Goal: Task Accomplishment & Management: Manage account settings

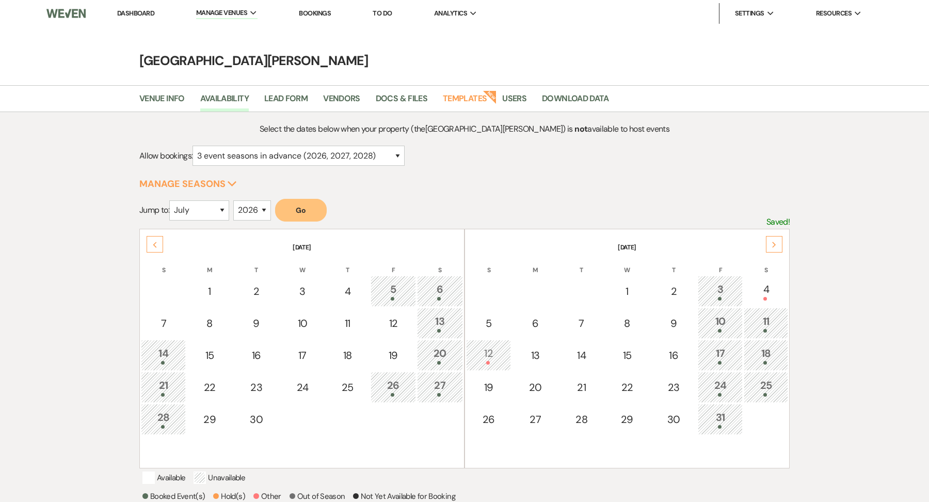
select select "3"
select select "7"
select select "2026"
click at [209, 204] on select "January February March April May June July August September October November De…" at bounding box center [199, 210] width 60 height 20
select select "9"
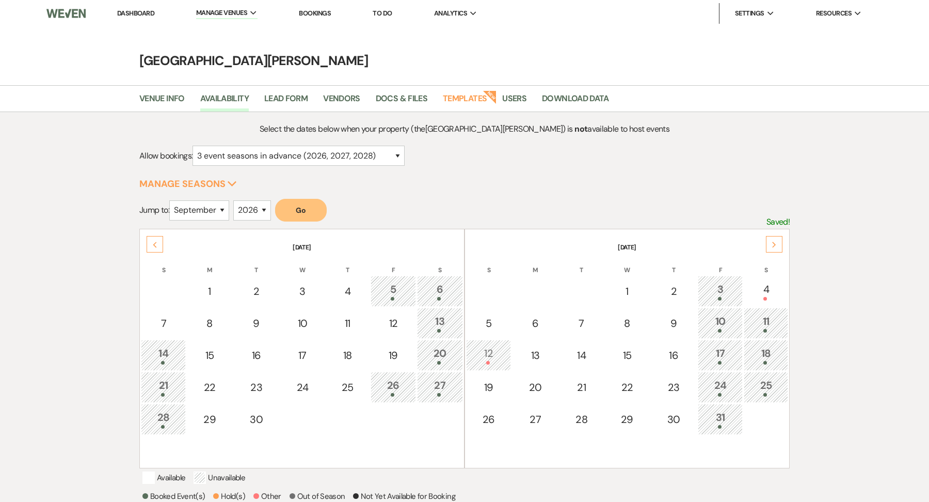
click at [290, 209] on button "Go" at bounding box center [301, 210] width 52 height 23
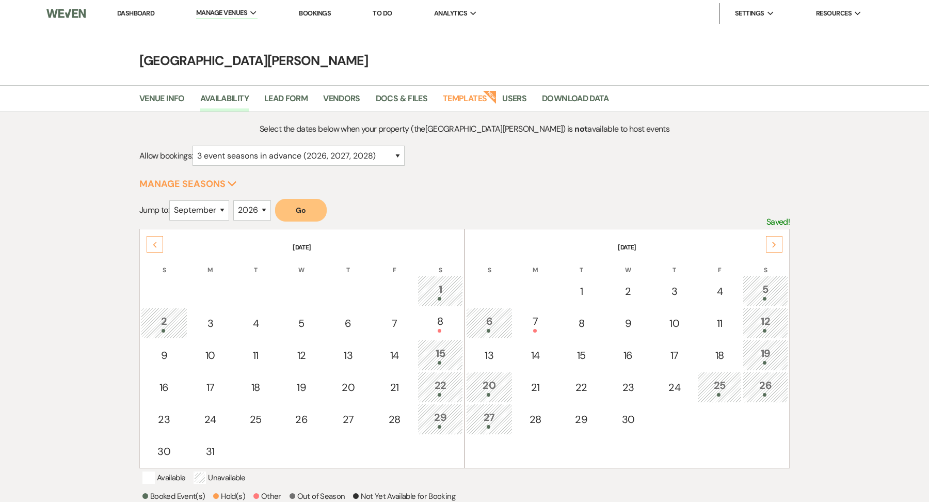
click at [776, 242] on icon "Next" at bounding box center [774, 245] width 5 height 6
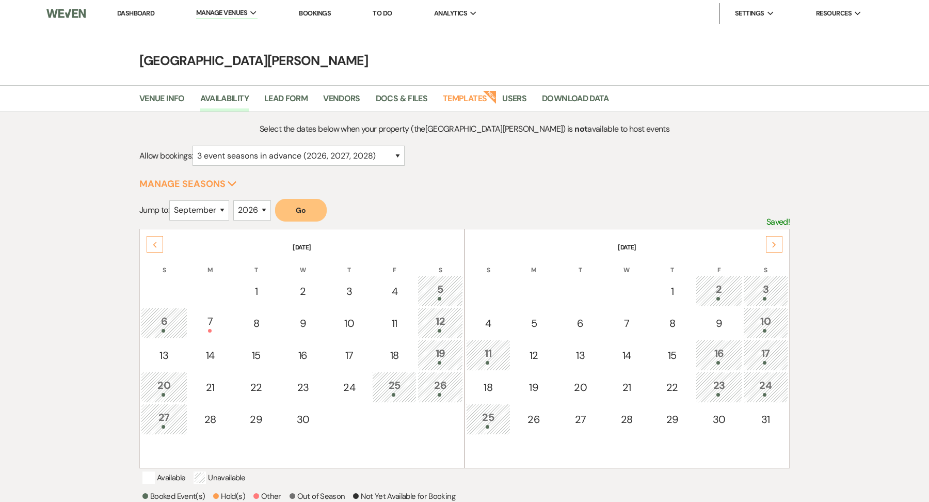
click at [778, 245] on div "Next" at bounding box center [774, 244] width 17 height 17
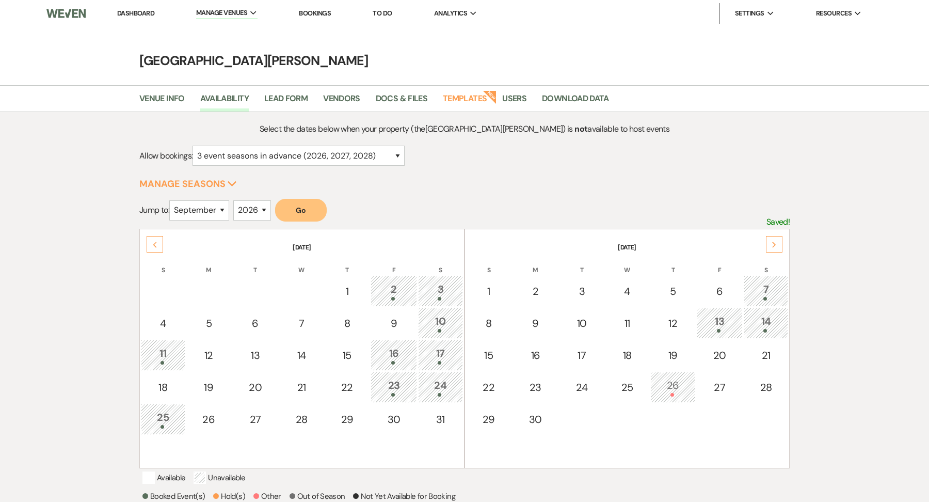
click at [149, 237] on div "Previous" at bounding box center [155, 244] width 17 height 17
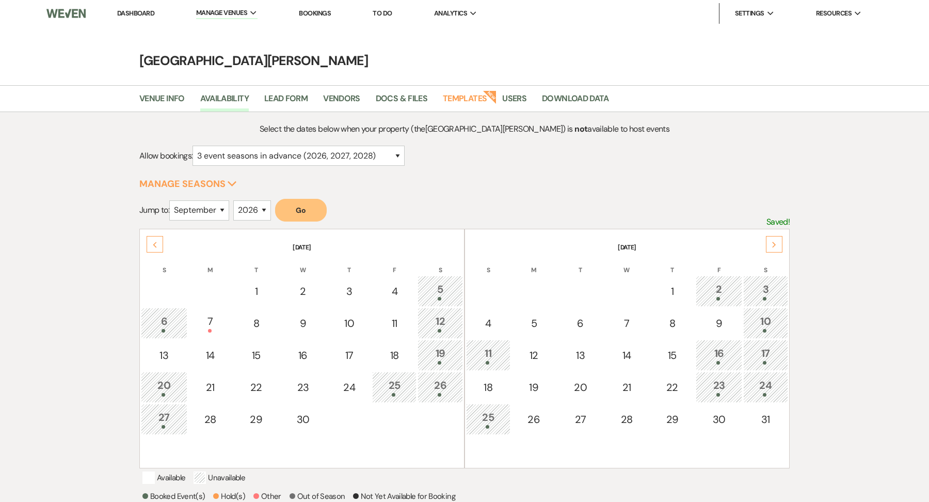
click at [776, 250] on div "Next" at bounding box center [774, 244] width 17 height 17
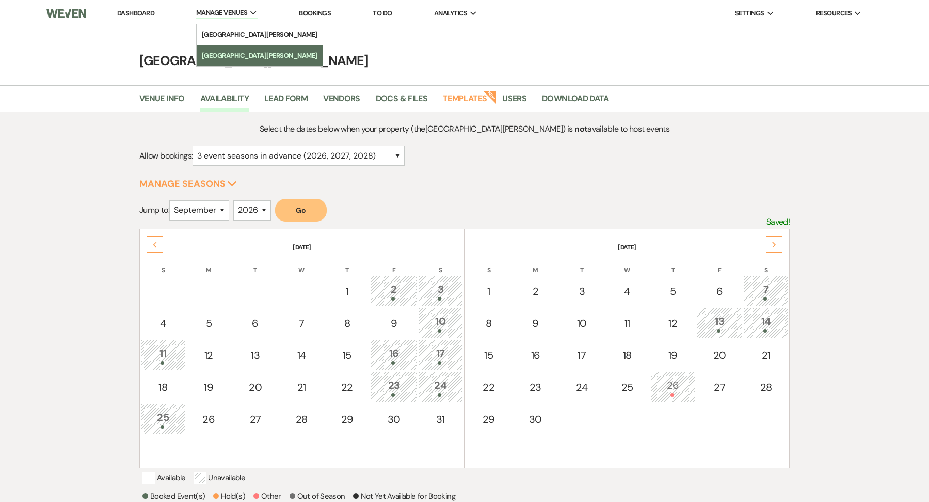
click at [229, 49] on link "[GEOGRAPHIC_DATA][PERSON_NAME]" at bounding box center [260, 55] width 126 height 21
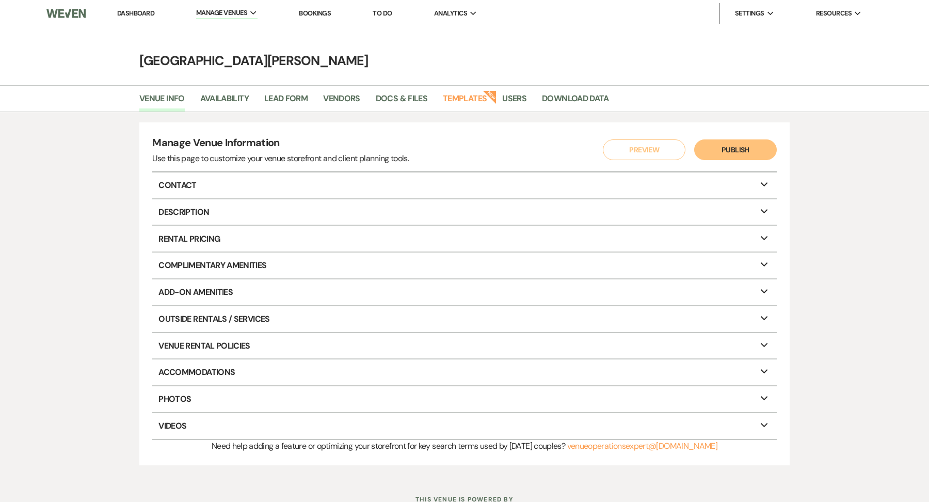
click at [228, 113] on div "Manage Venue Information Use this page to customize your venue storefront and c…" at bounding box center [464, 294] width 929 height 364
click at [239, 98] on link "Availability" at bounding box center [224, 102] width 49 height 20
select select "3"
select select "2026"
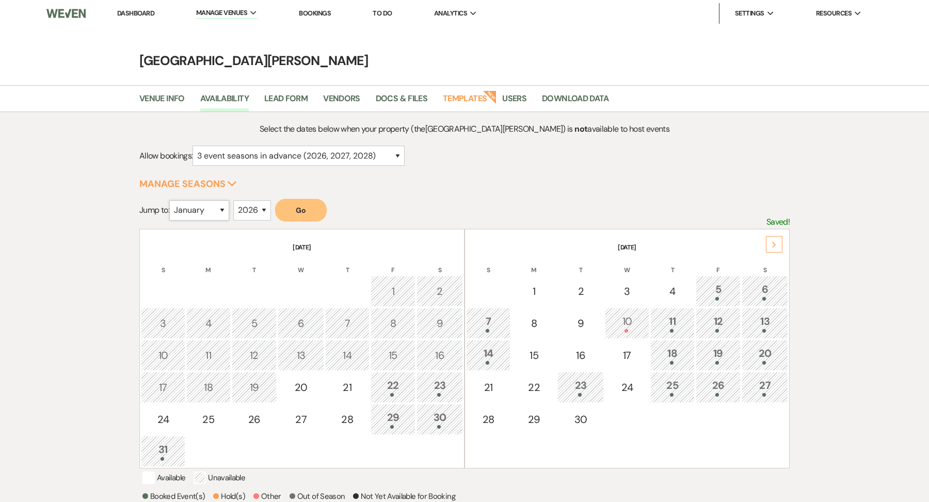
click at [210, 210] on select "January February March April May June July August September October November De…" at bounding box center [199, 210] width 60 height 20
select select "10"
click at [308, 214] on button "Go" at bounding box center [301, 210] width 52 height 23
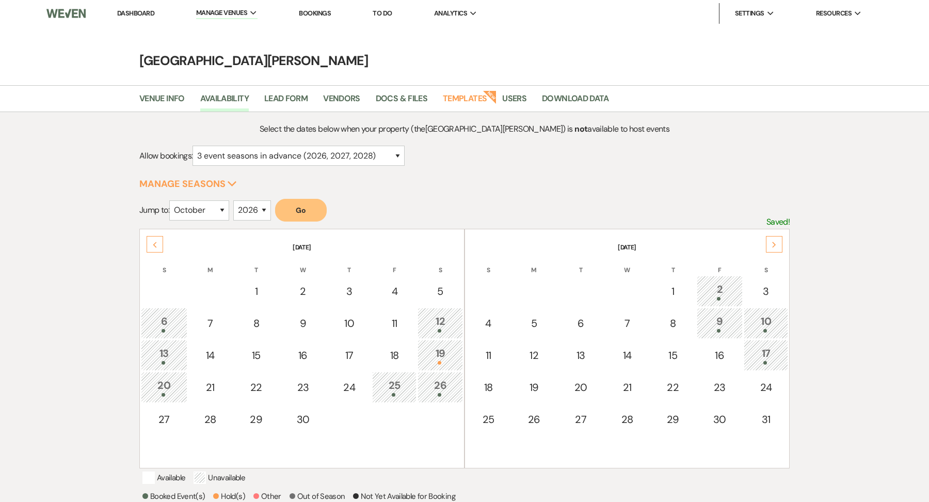
click at [781, 241] on div "Next" at bounding box center [774, 244] width 17 height 17
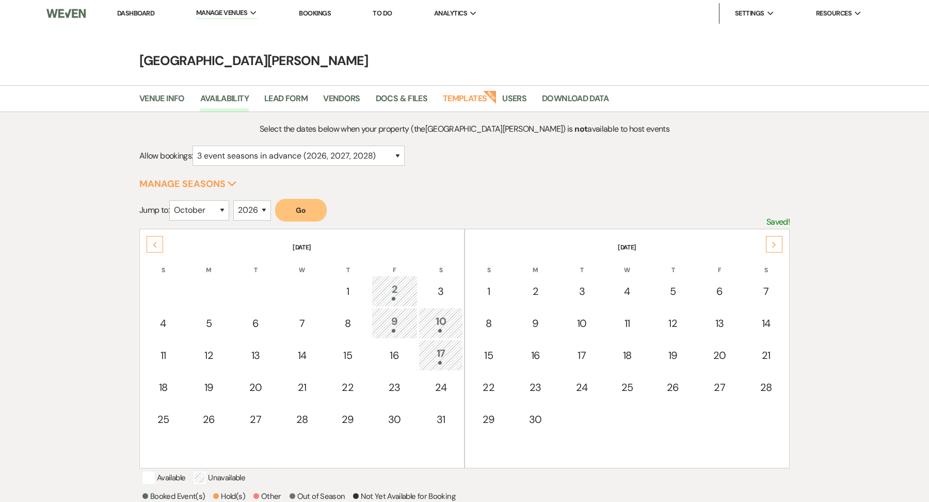
click at [154, 247] on div "Previous" at bounding box center [155, 244] width 17 height 17
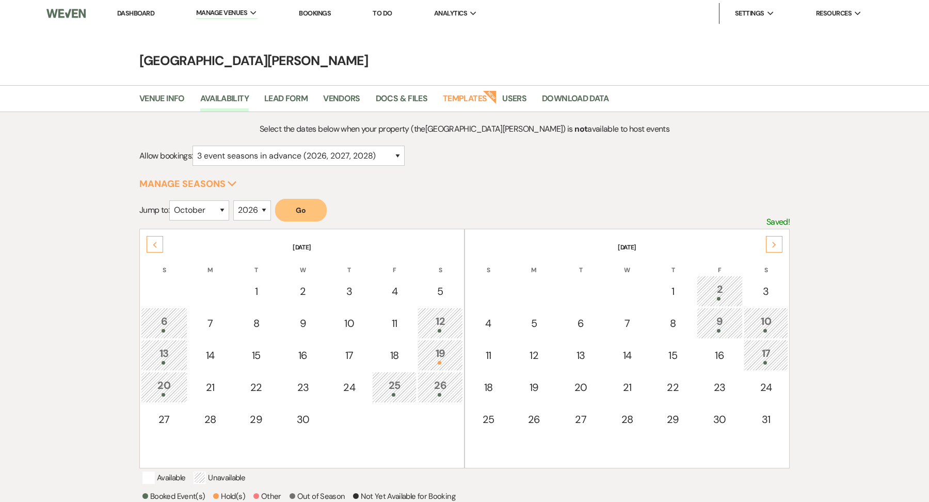
click at [779, 245] on div "Next" at bounding box center [774, 244] width 17 height 17
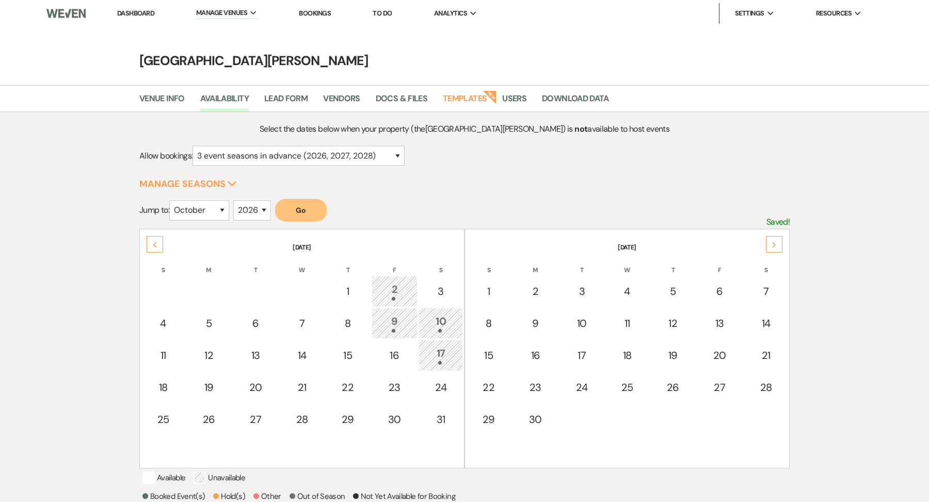
click at [780, 245] on div "Next" at bounding box center [774, 244] width 17 height 17
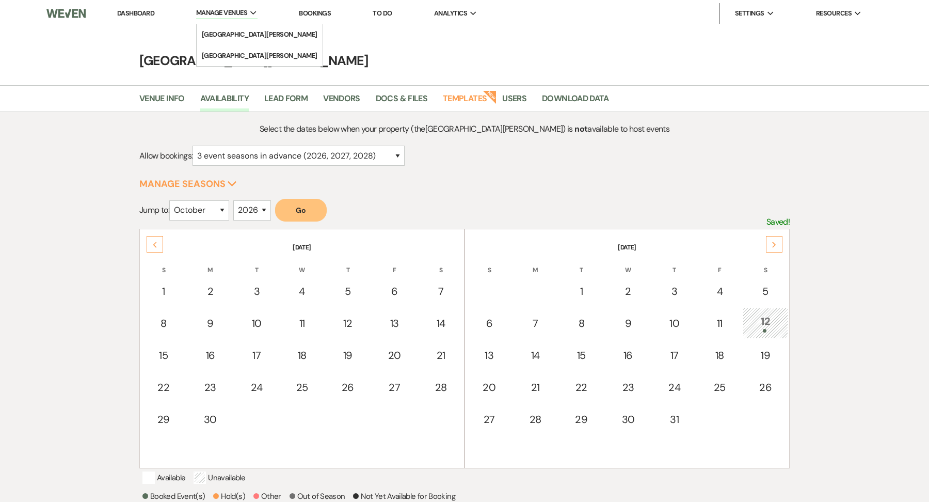
click at [237, 10] on span "Manage Venues" at bounding box center [221, 13] width 51 height 10
click at [231, 29] on li "[GEOGRAPHIC_DATA][PERSON_NAME]" at bounding box center [260, 34] width 116 height 10
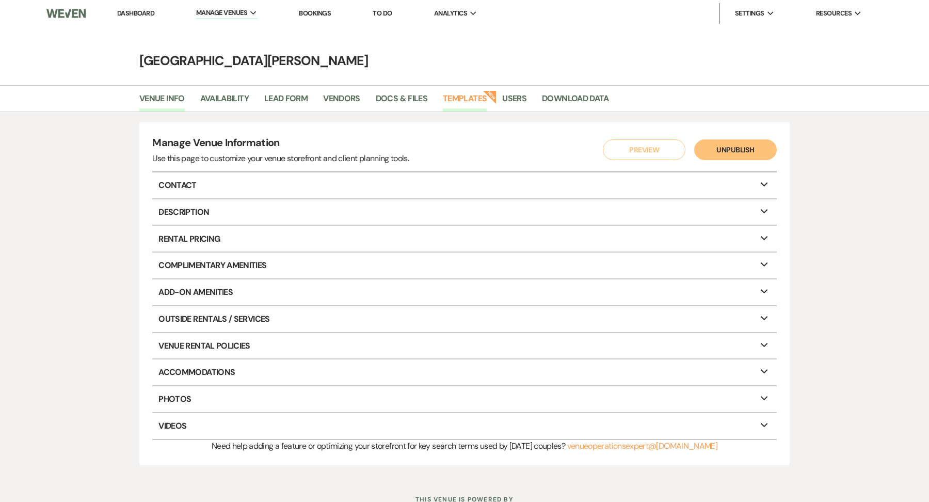
click at [457, 97] on link "Templates" at bounding box center [465, 102] width 44 height 20
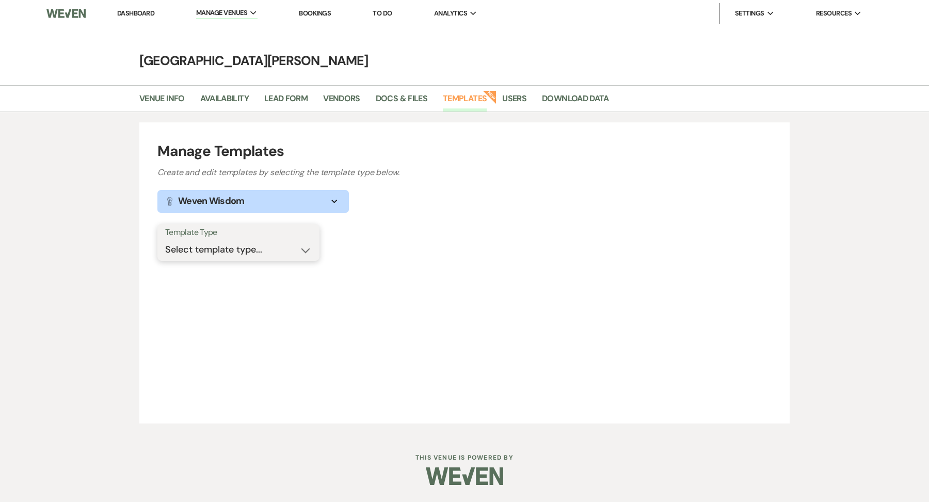
click at [248, 252] on select "Select template type... Task List Message Templates Payment Plan Inventory Item…" at bounding box center [238, 250] width 147 height 20
select select "Inventory Items"
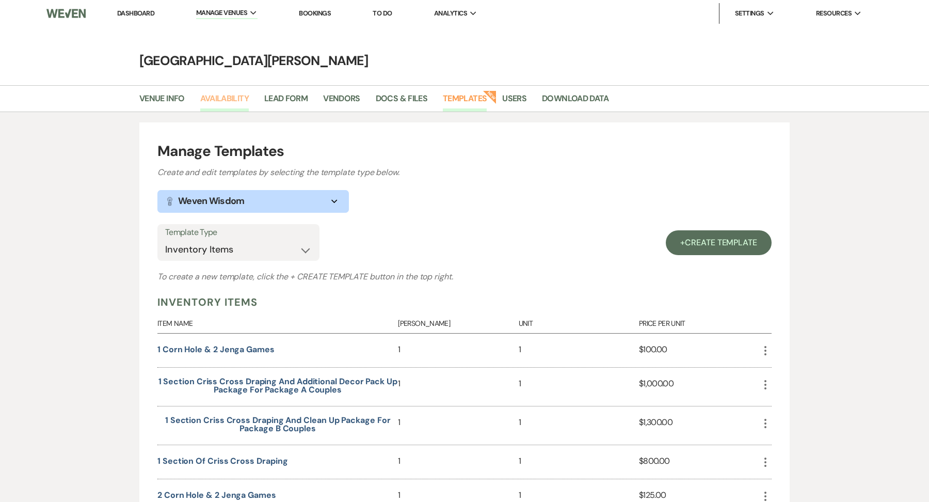
click at [231, 100] on link "Availability" at bounding box center [224, 102] width 49 height 20
select select "3"
select select "2026"
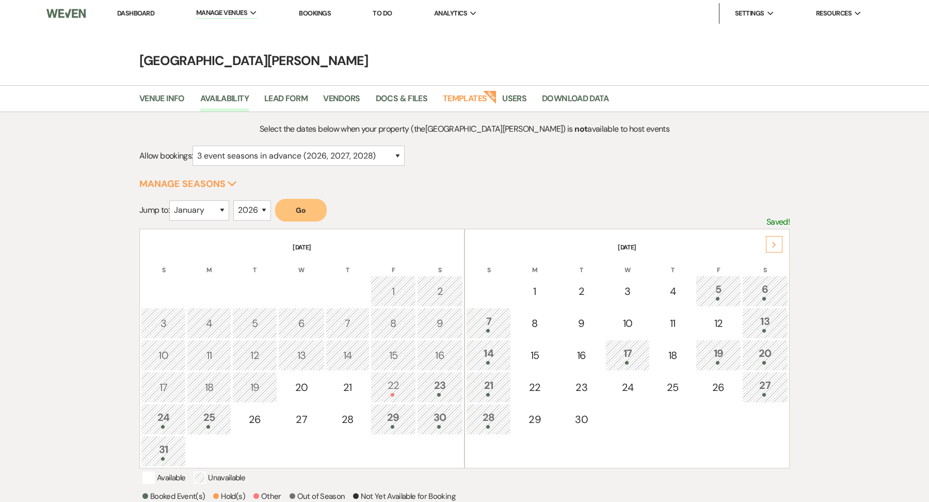
drag, startPoint x: 213, startPoint y: 224, endPoint x: 216, endPoint y: 219, distance: 6.0
click at [213, 224] on div "January February March April May June July August September October November De…" at bounding box center [199, 214] width 60 height 28
click at [222, 207] on select "January February March April May June July August September October November De…" at bounding box center [199, 210] width 60 height 20
select select "11"
click at [291, 208] on button "Go" at bounding box center [301, 210] width 52 height 23
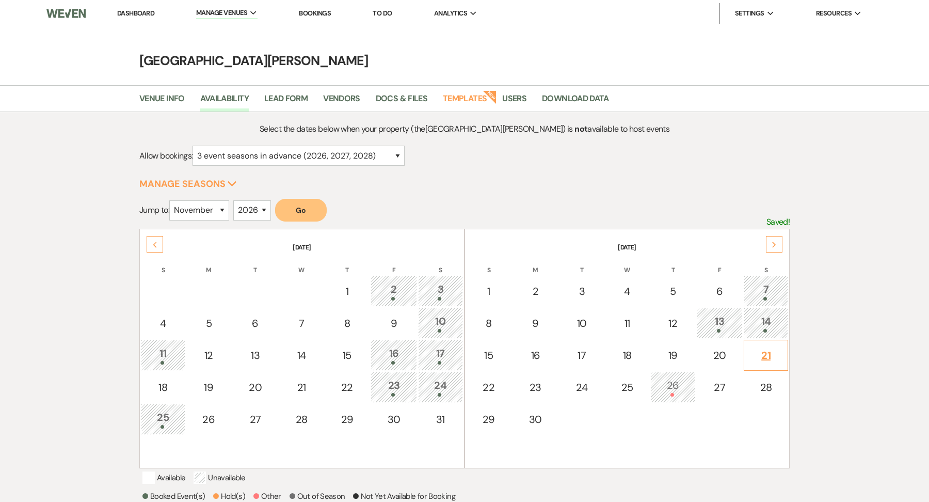
click at [771, 347] on div "21" at bounding box center [766, 354] width 33 height 15
select select "other"
select select "false"
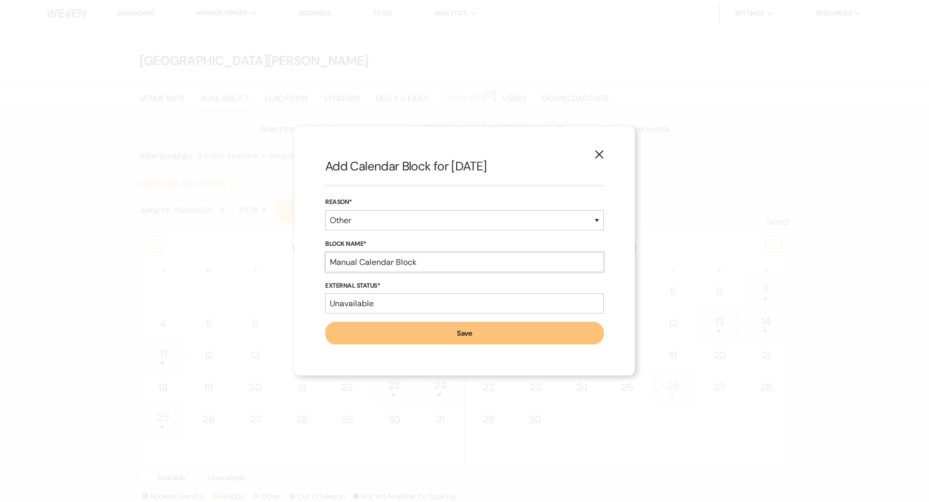
drag, startPoint x: 429, startPoint y: 259, endPoint x: 275, endPoint y: 254, distance: 153.4
click at [275, 255] on div "X Add Calendar Block for [DATE] Reason* Booked Event Hold Other Block Name* Man…" at bounding box center [464, 251] width 929 height 502
type input "Soft Hold Ends: [DATE] - [PERSON_NAME]/[PERSON_NAME] [PHONE_NUMBER]"
click at [452, 330] on button "Save" at bounding box center [464, 333] width 279 height 23
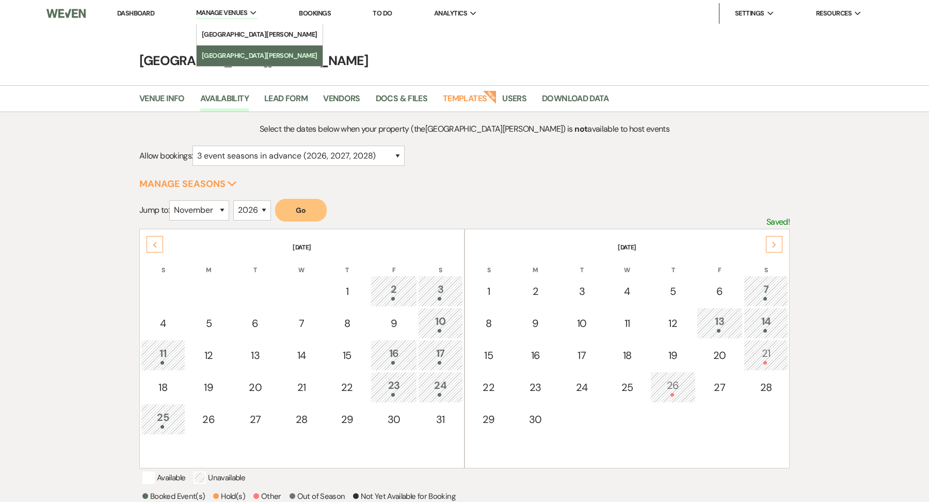
click at [238, 46] on link "[GEOGRAPHIC_DATA][PERSON_NAME]" at bounding box center [260, 55] width 126 height 21
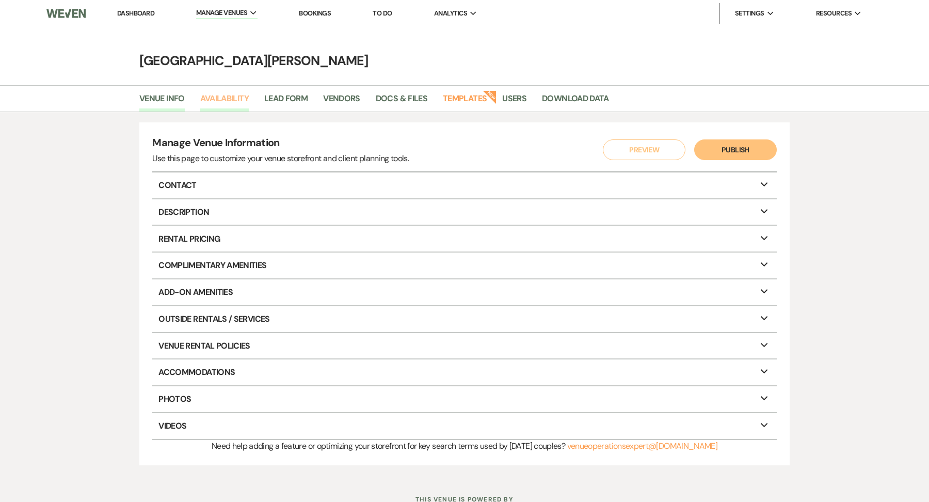
click at [234, 102] on link "Availability" at bounding box center [224, 102] width 49 height 20
select select "3"
select select "2026"
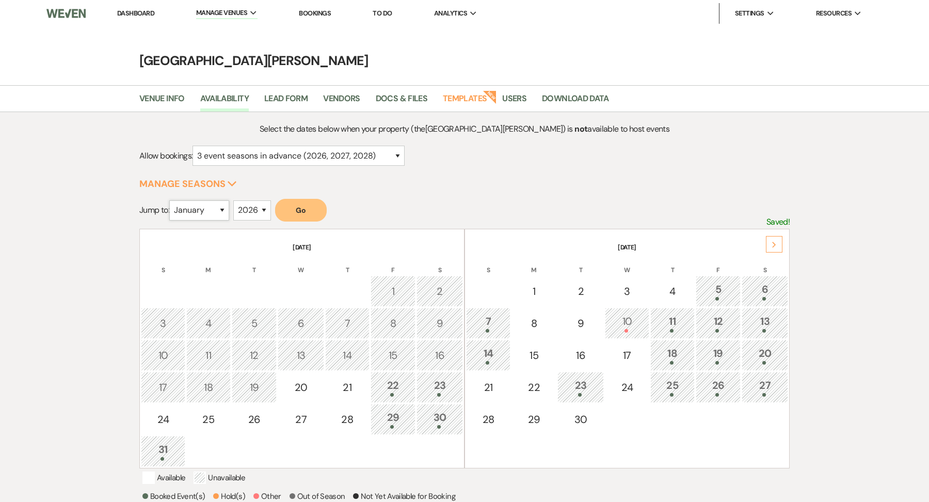
click at [194, 214] on select "January February March April May June July August September October November De…" at bounding box center [199, 210] width 60 height 20
select select "10"
click at [302, 204] on button "Go" at bounding box center [301, 210] width 52 height 23
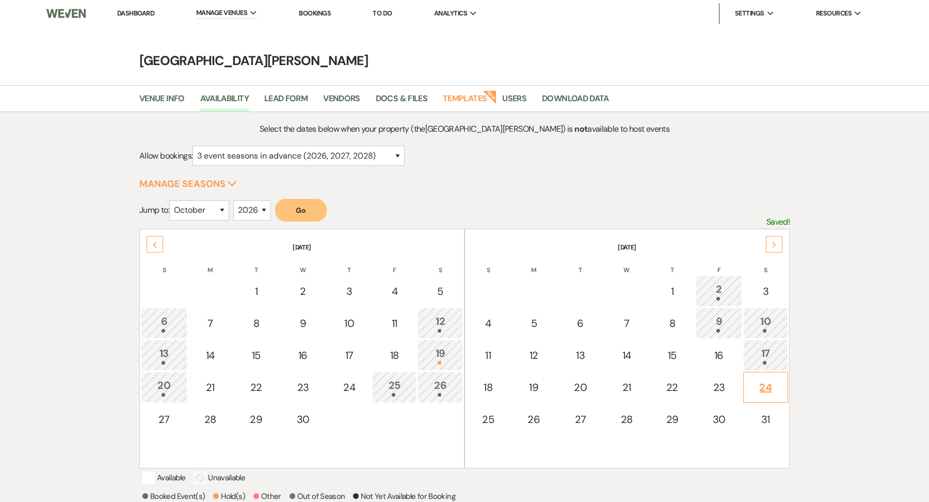
click at [768, 390] on div "24" at bounding box center [766, 387] width 34 height 15
select select "other"
select select "false"
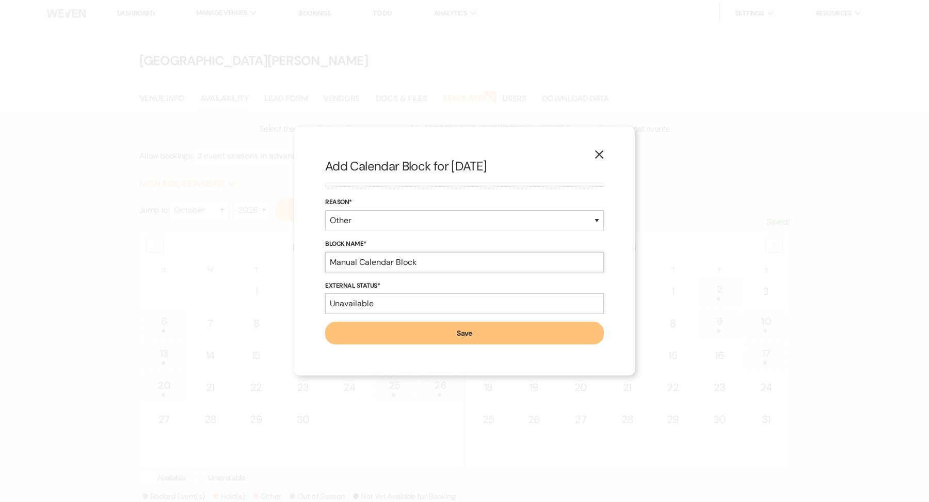
drag, startPoint x: 419, startPoint y: 254, endPoint x: 438, endPoint y: 260, distance: 20.2
click at [438, 262] on input "Manual Calendar Block" at bounding box center [464, 262] width 279 height 20
type input "Soft Hold Ends: [DATE] - [PERSON_NAME]/[PERSON_NAME] [PHONE_NUMBER]"
click at [420, 341] on button "Save" at bounding box center [464, 333] width 279 height 23
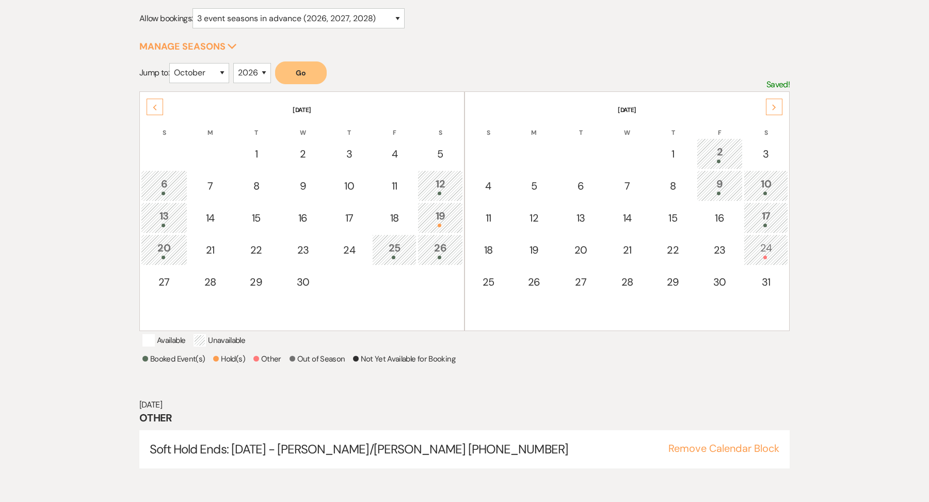
scroll to position [138, 0]
